Goal: Navigation & Orientation: Find specific page/section

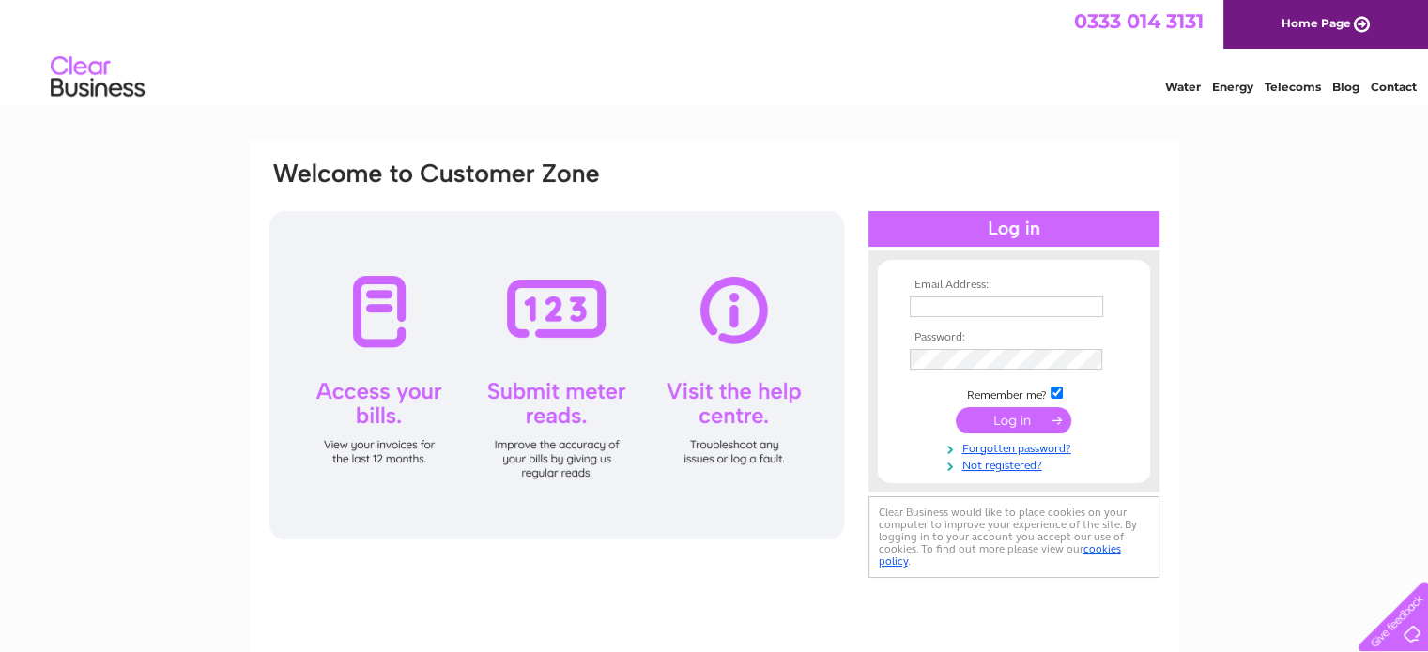
type input "info@ryefinewines.uk"
click at [1001, 420] on input "submit" at bounding box center [1013, 420] width 115 height 26
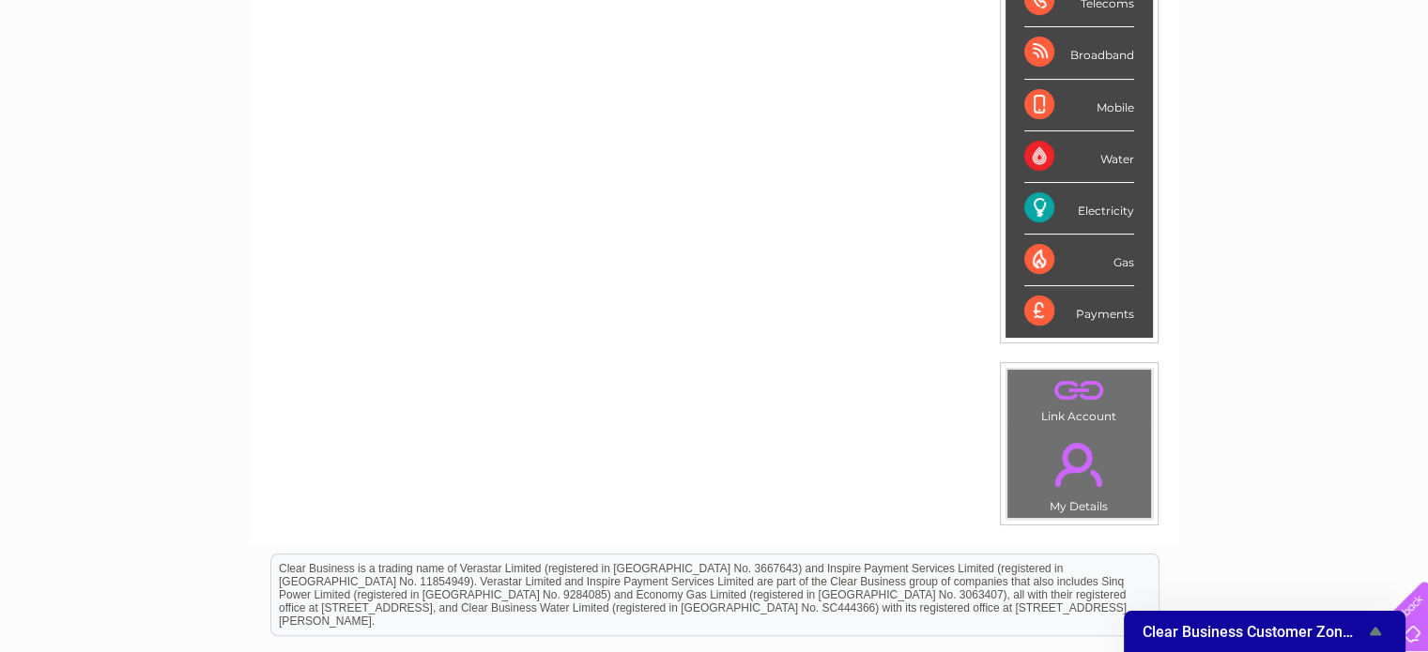
scroll to position [425, 0]
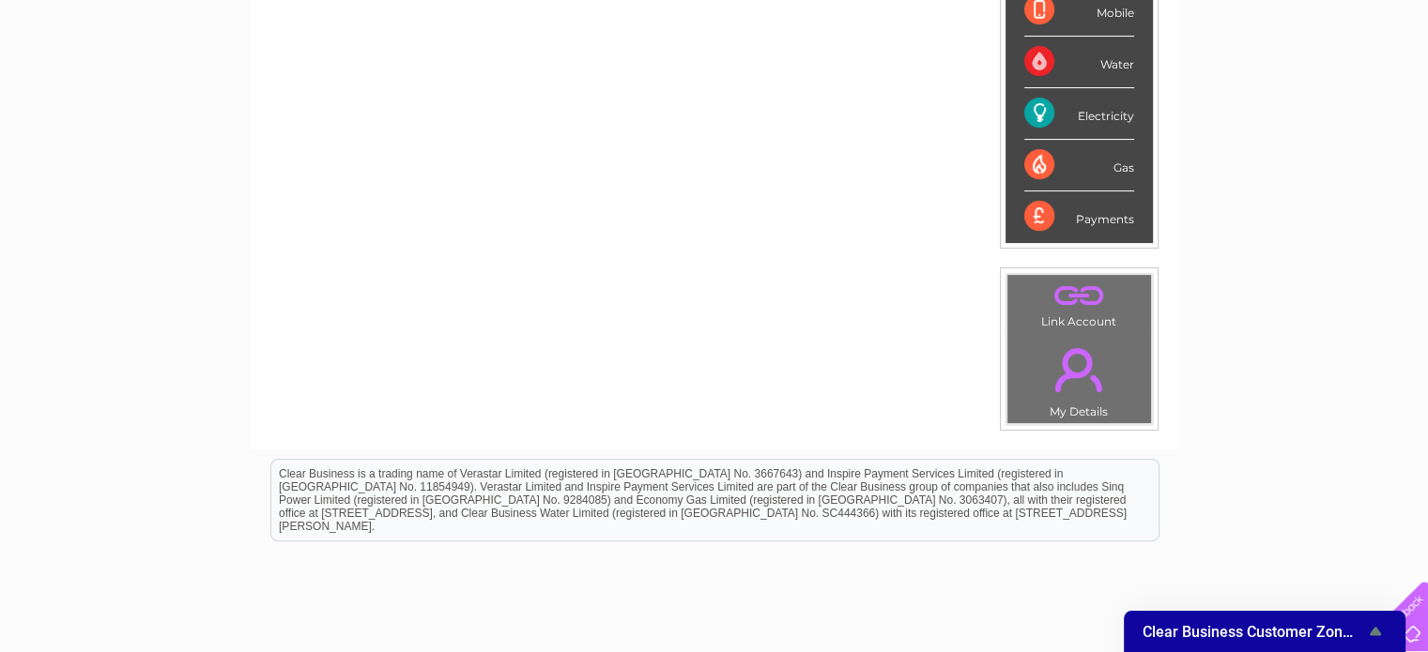
click at [1081, 361] on link "." at bounding box center [1079, 370] width 134 height 66
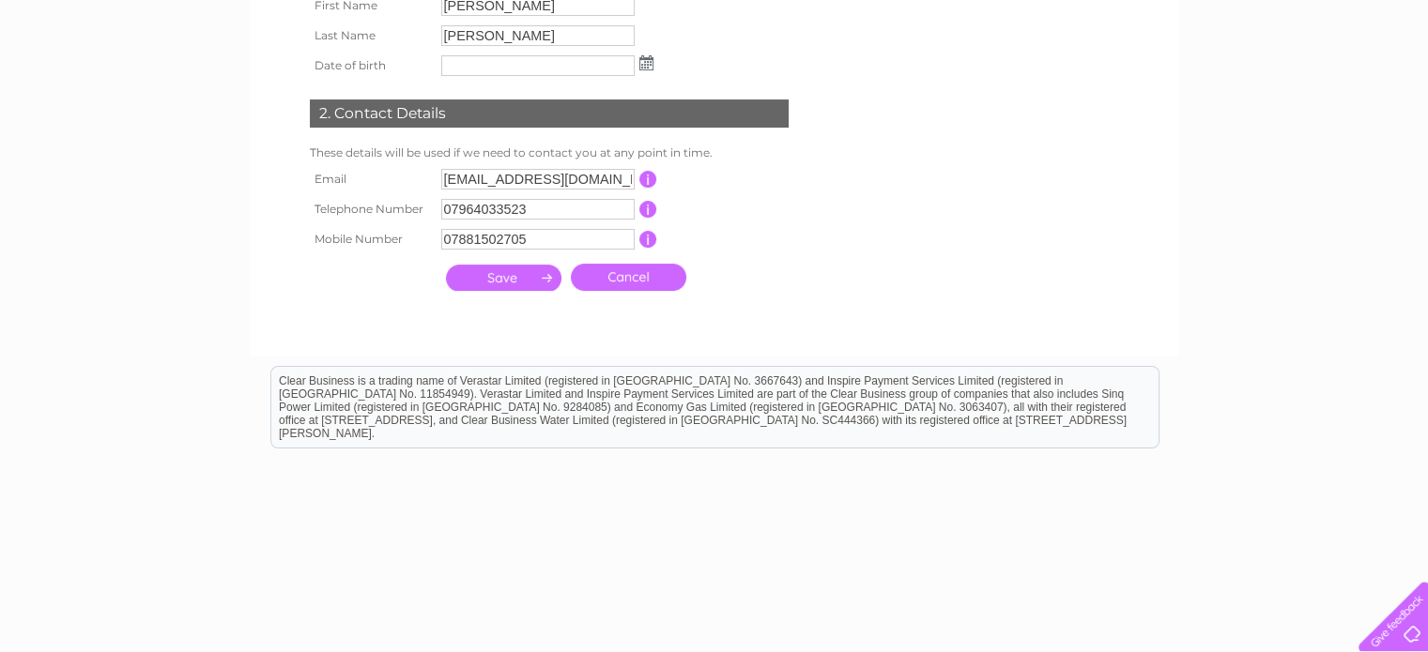
scroll to position [46, 0]
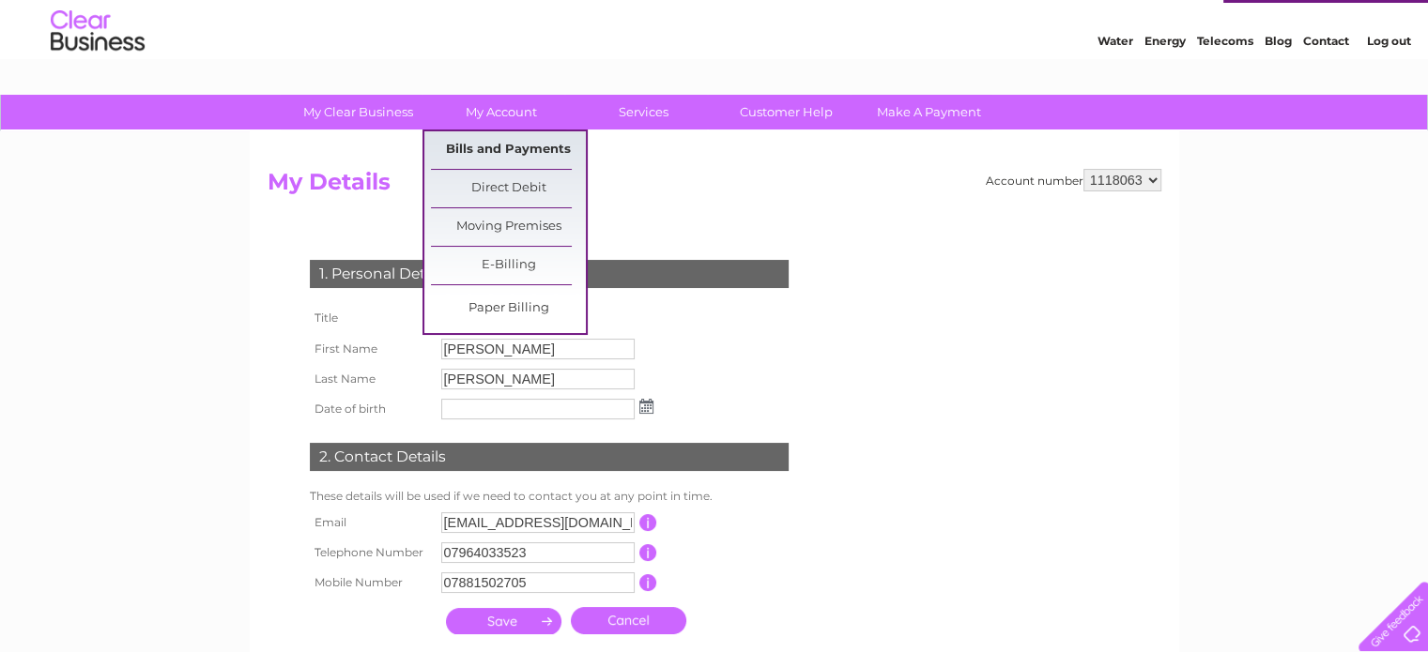
click at [511, 143] on link "Bills and Payments" at bounding box center [508, 150] width 155 height 38
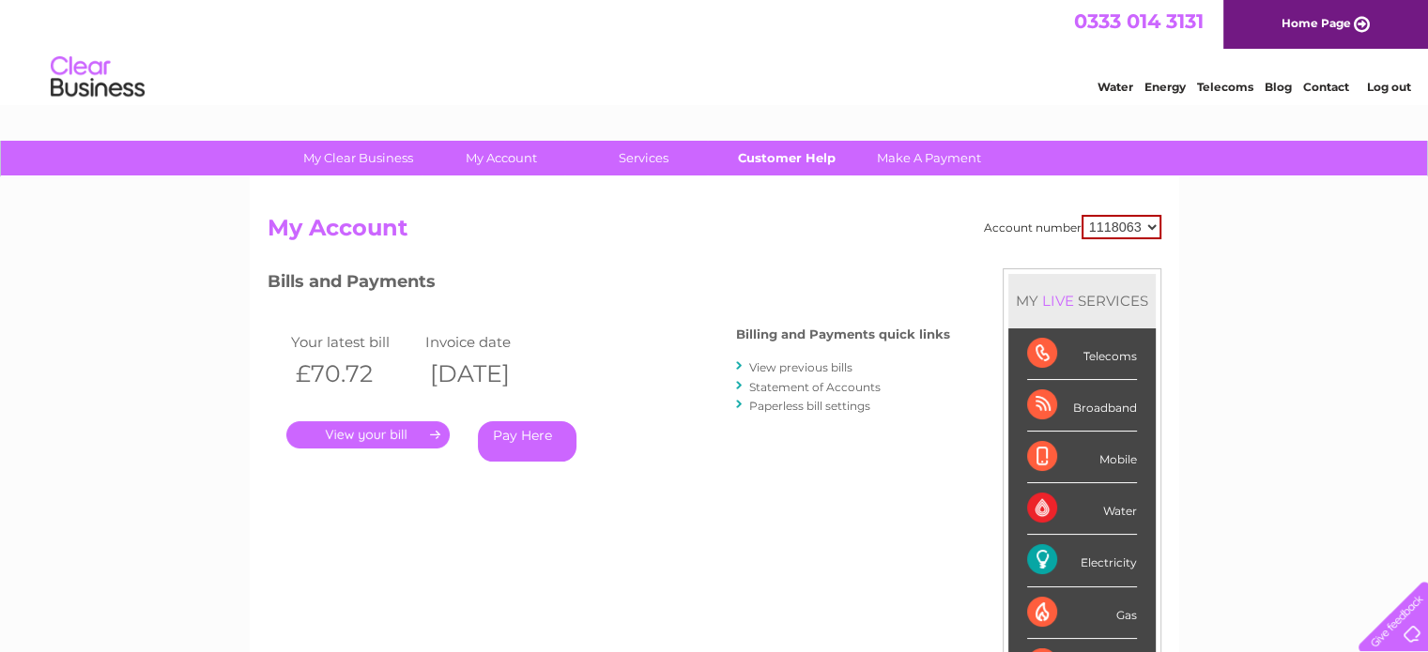
click at [765, 161] on link "Customer Help" at bounding box center [786, 158] width 155 height 35
